Goal: Register for event/course

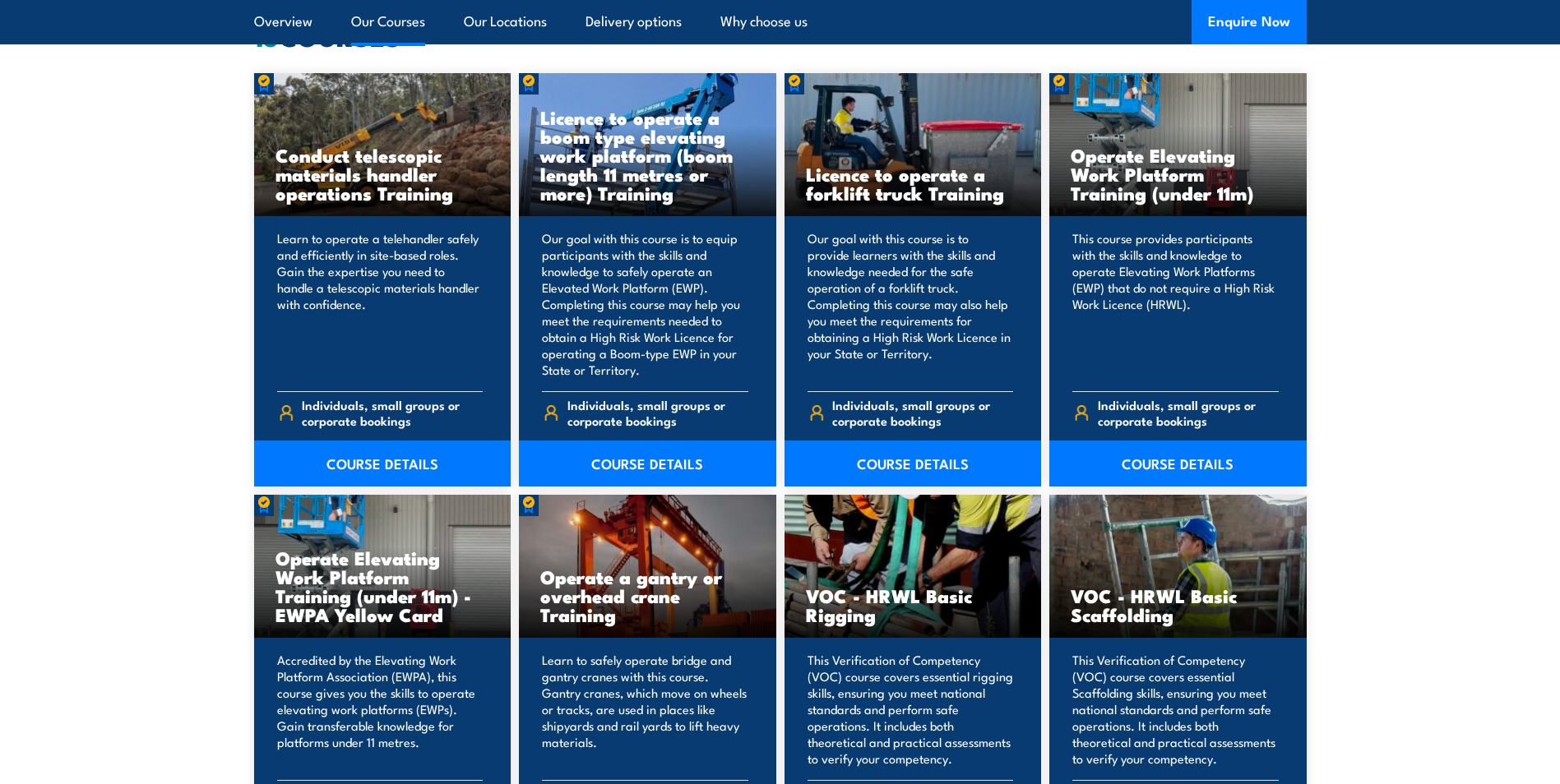
scroll to position [1315, 0]
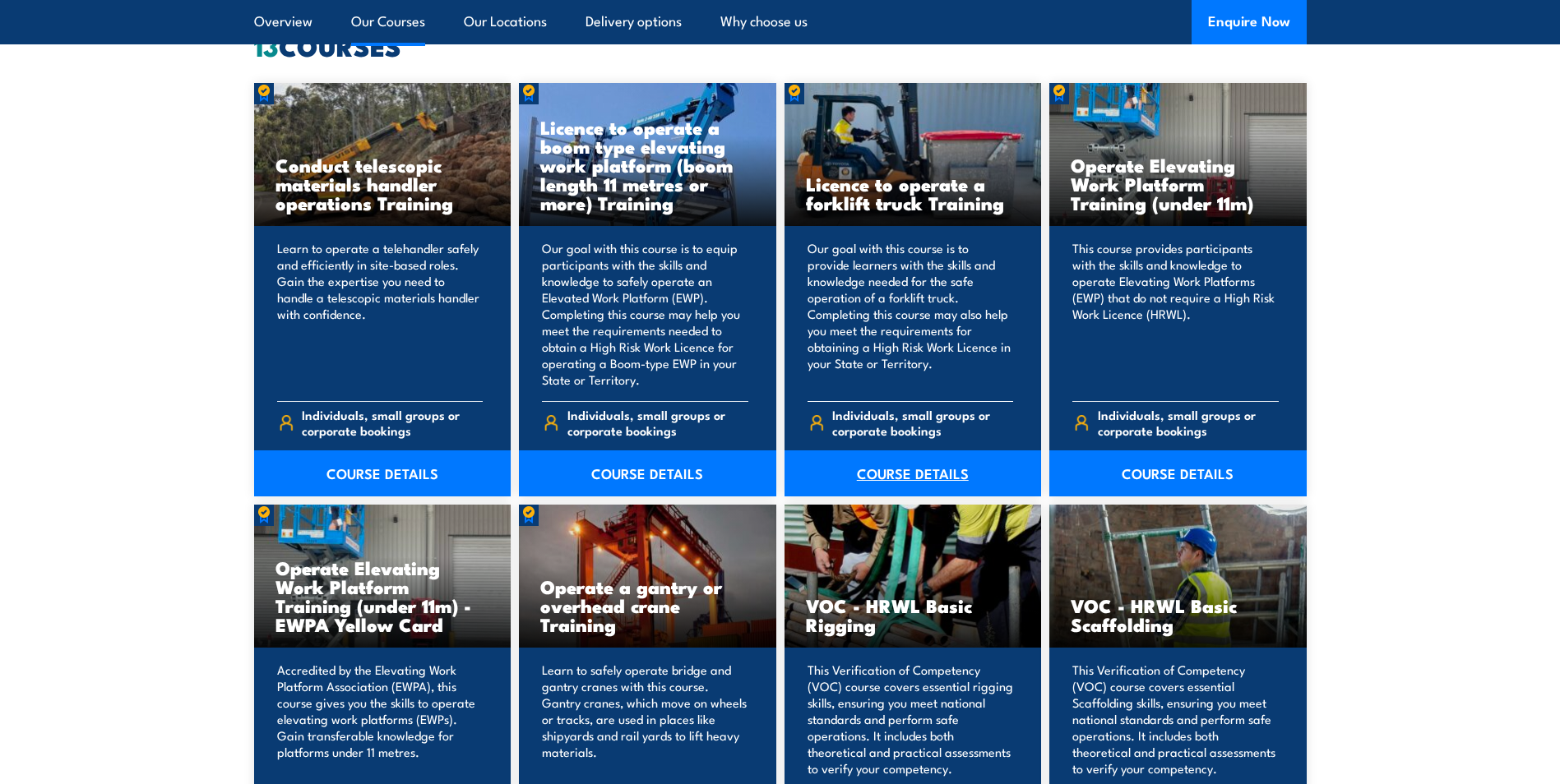
click at [946, 468] on link "COURSE DETAILS" at bounding box center [913, 473] width 257 height 46
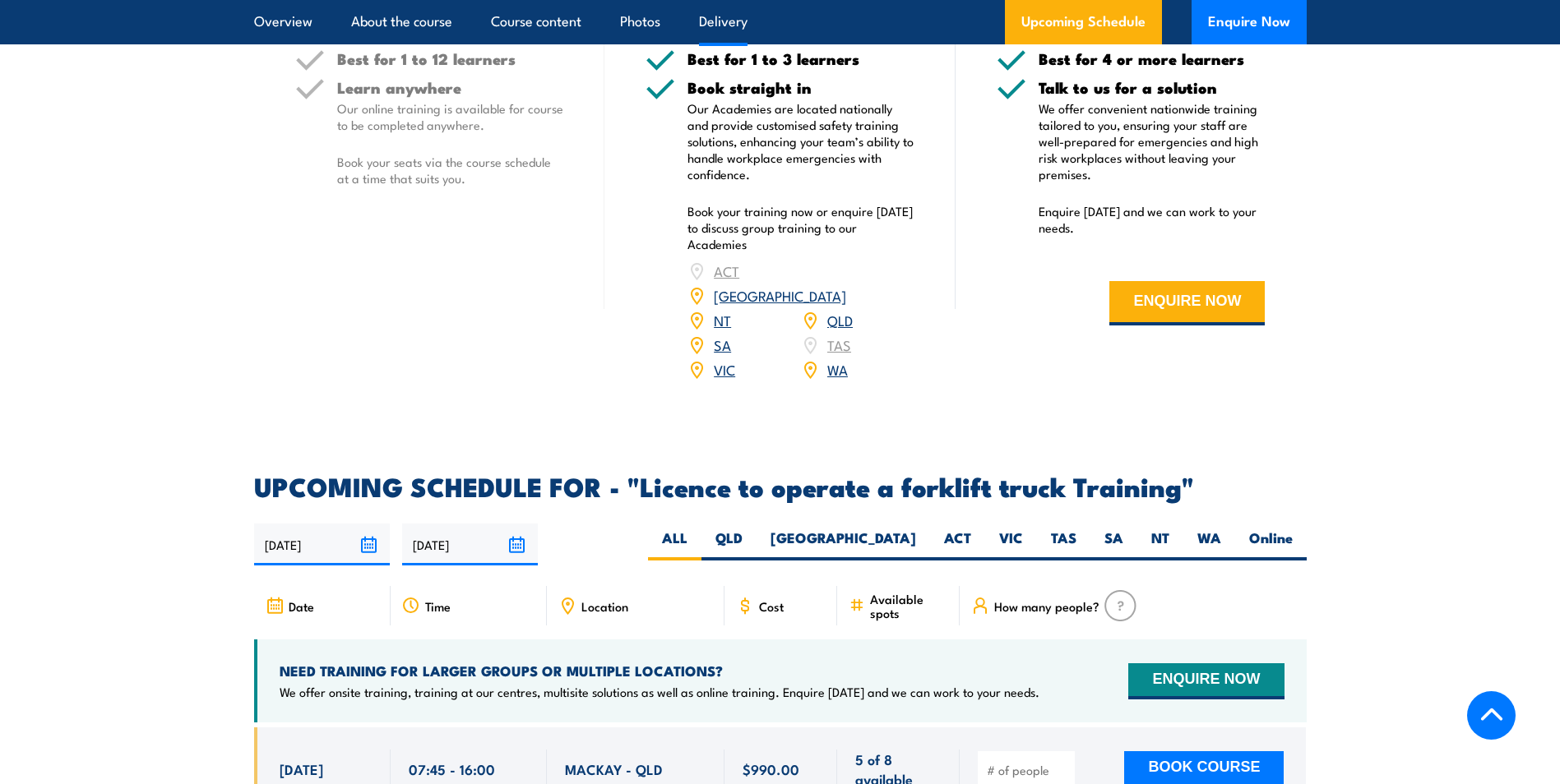
scroll to position [2055, 0]
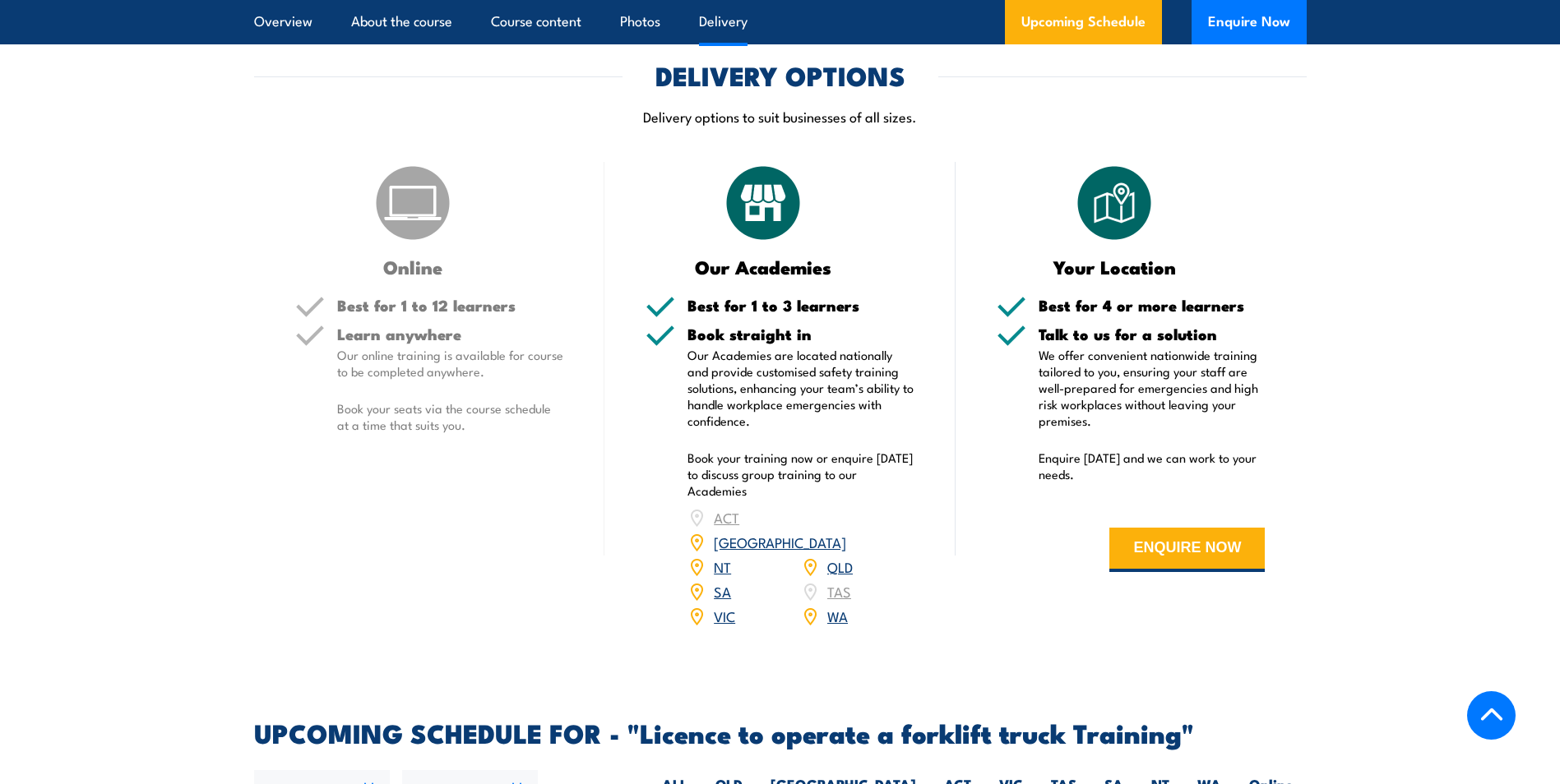
click at [839, 532] on link "[GEOGRAPHIC_DATA]" at bounding box center [780, 542] width 132 height 20
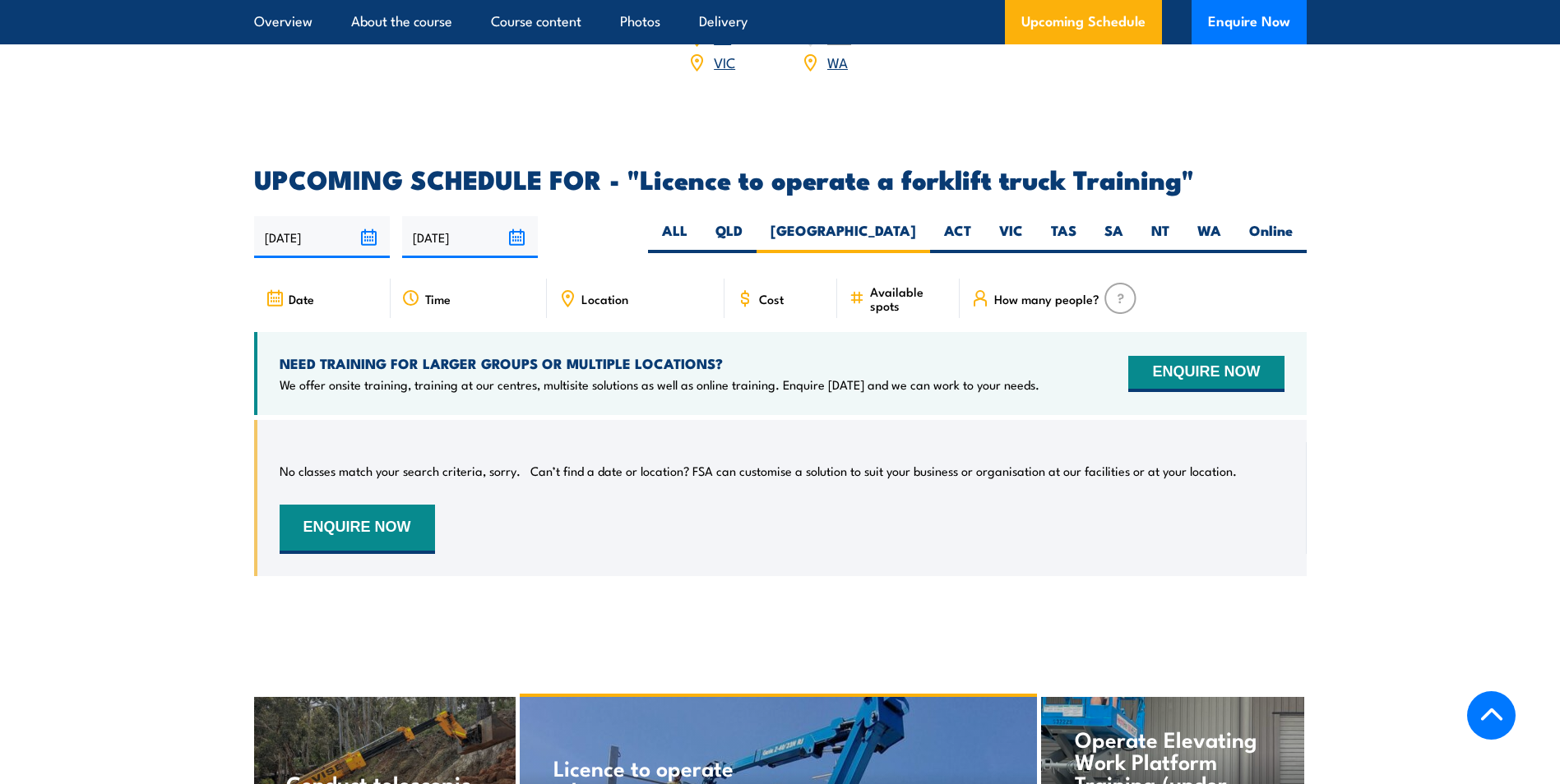
scroll to position [2587, 0]
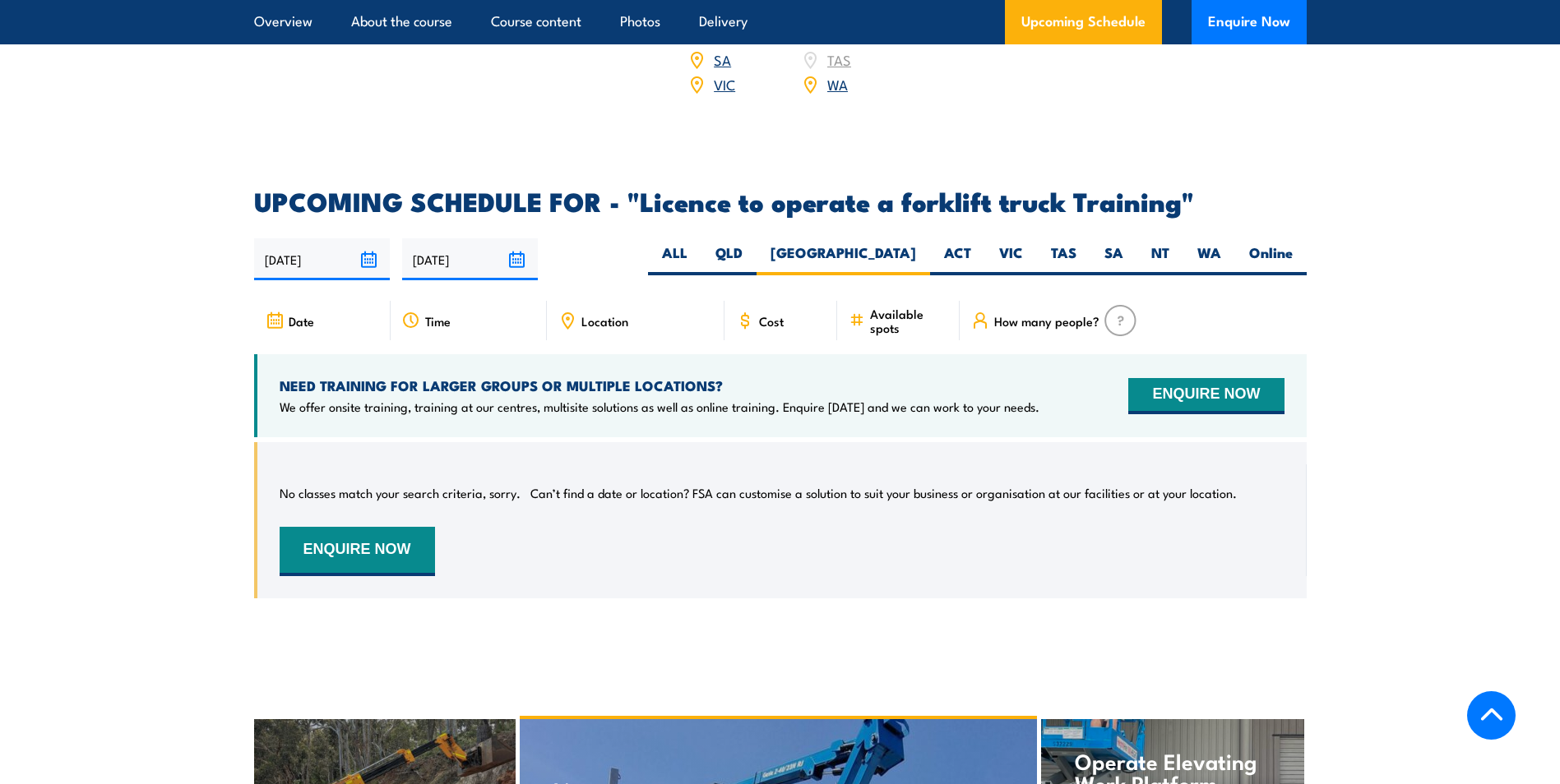
click at [367, 238] on input "[DATE]" at bounding box center [322, 259] width 136 height 42
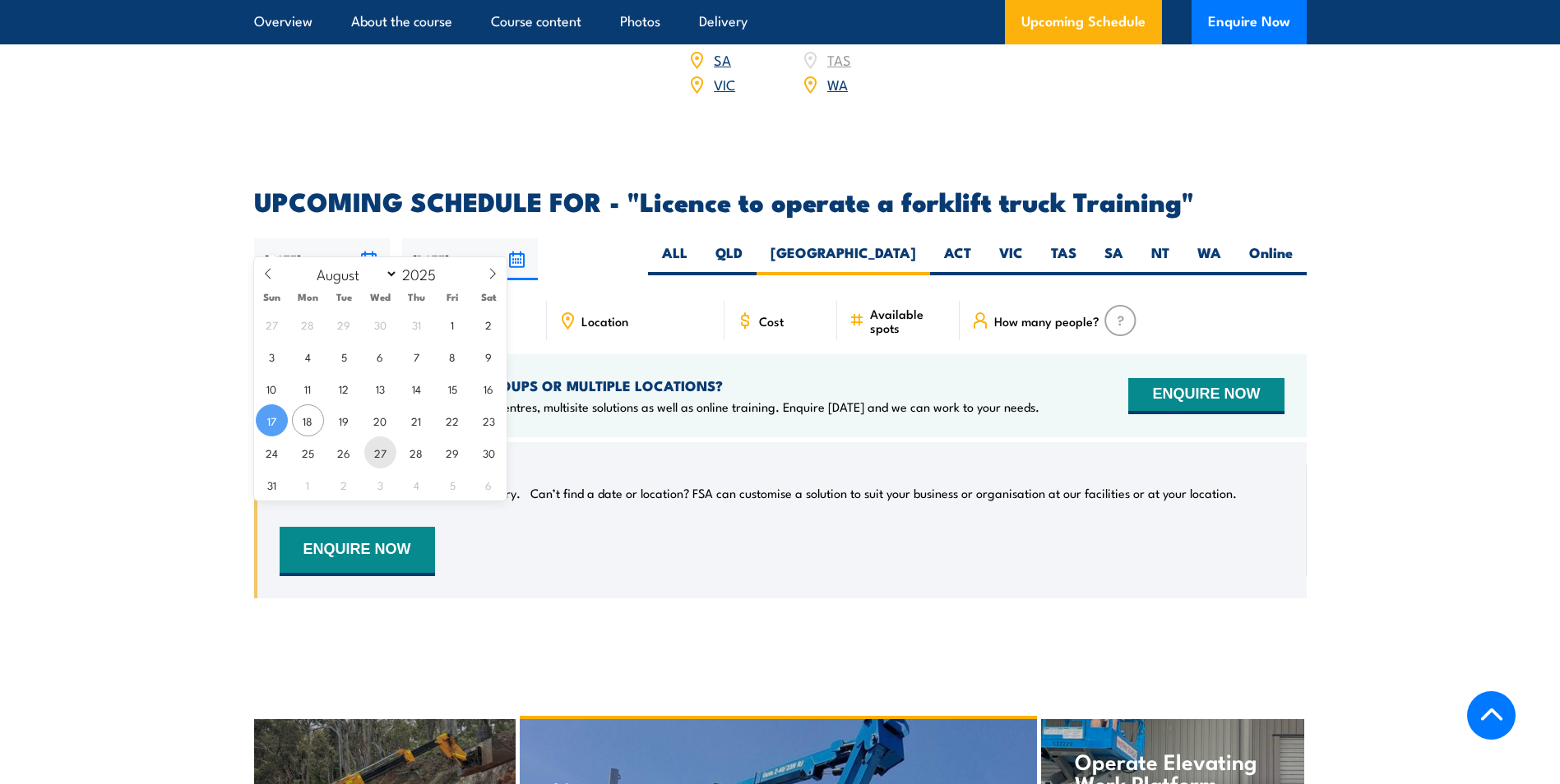
click at [378, 457] on span "27" at bounding box center [381, 453] width 32 height 32
type input "27/08/2025"
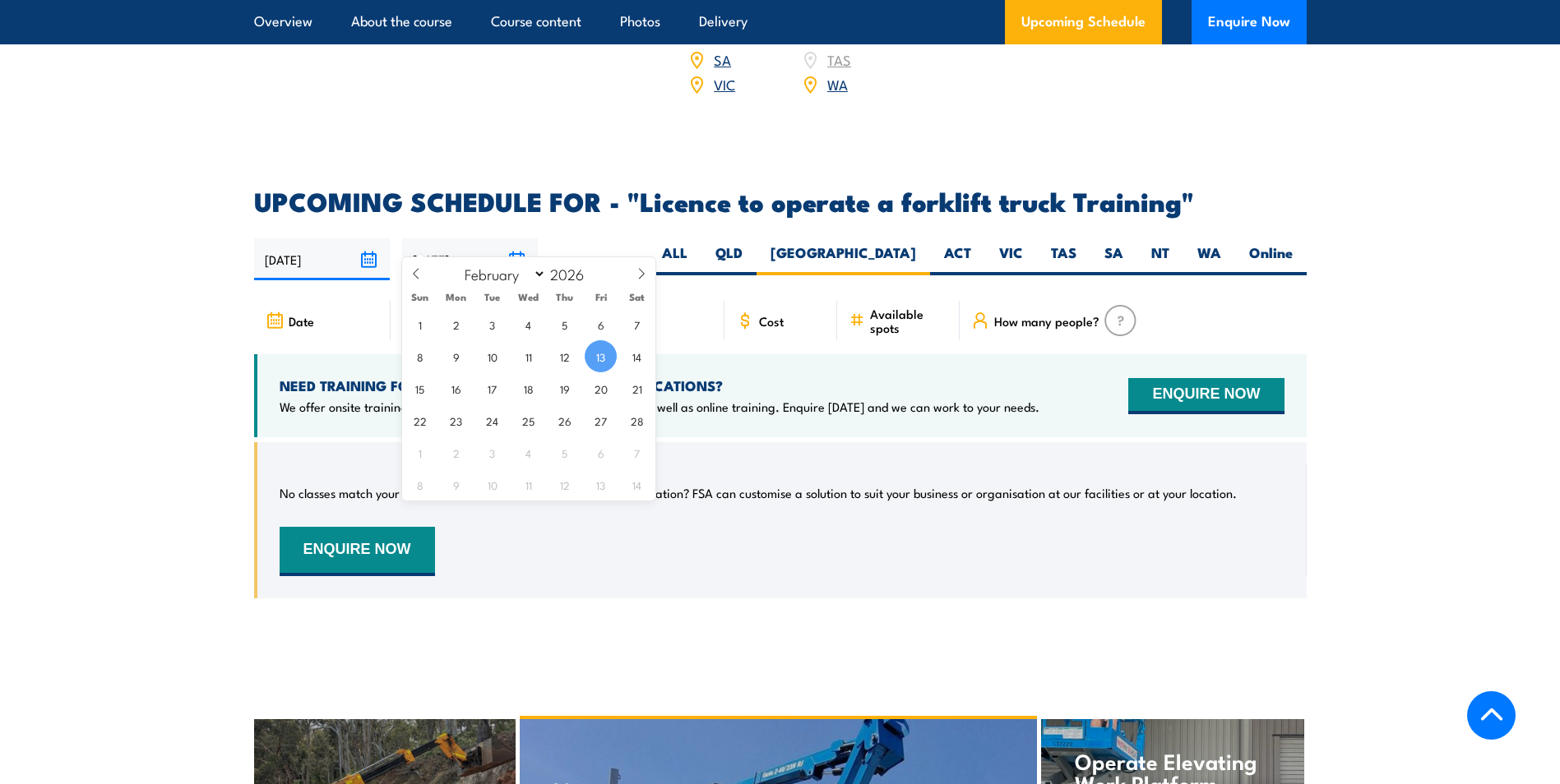
click at [510, 238] on input "[DATE]" at bounding box center [470, 259] width 136 height 42
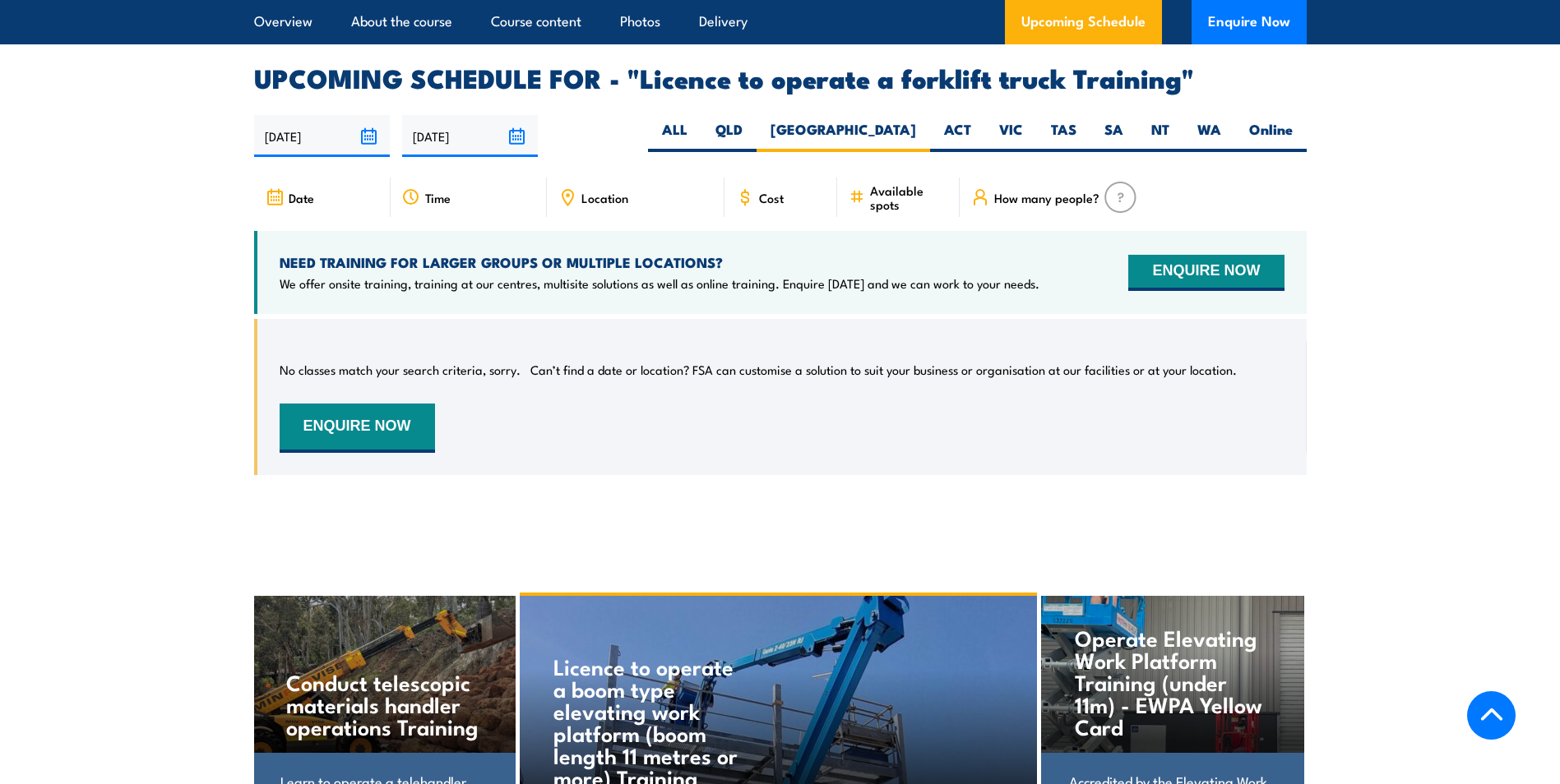
scroll to position [2669, 0]
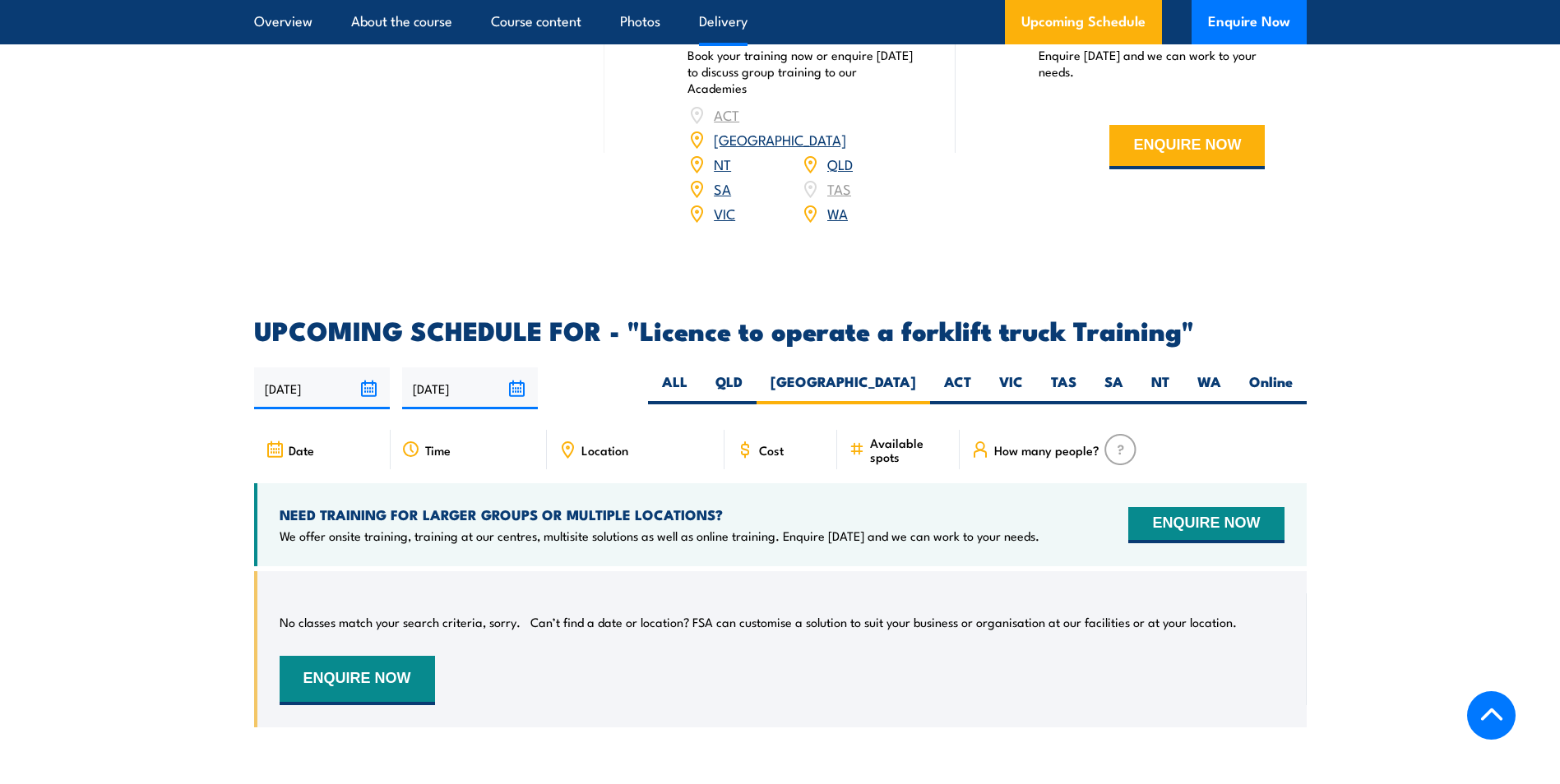
scroll to position [2587, 0]
